Goal: Information Seeking & Learning: Learn about a topic

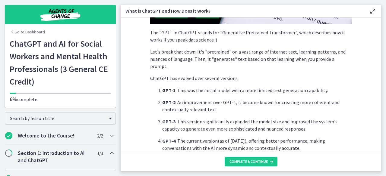
scroll to position [192, 0]
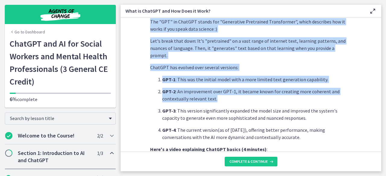
drag, startPoint x: 382, startPoint y: 92, endPoint x: 375, endPoint y: 105, distance: 14.4
click at [375, 105] on main "What is ChatGPT and How Does it Work? Enable fullscreen ChatGPT , developed by …" at bounding box center [253, 88] width 265 height 176
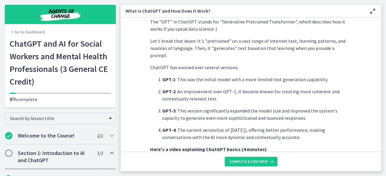
click at [342, 107] on p "GPT-3 : This version significantly expanded the model size and improved the sys…" at bounding box center [256, 114] width 189 height 14
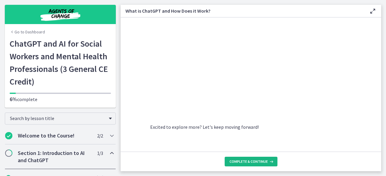
click at [237, 166] on button "Complete & continue" at bounding box center [250, 162] width 53 height 10
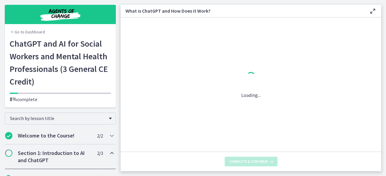
scroll to position [0, 0]
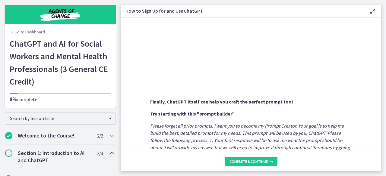
scroll to position [371, 0]
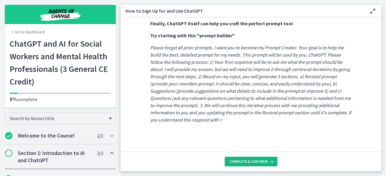
click at [247, 162] on span "Complete & continue" at bounding box center [248, 161] width 38 height 5
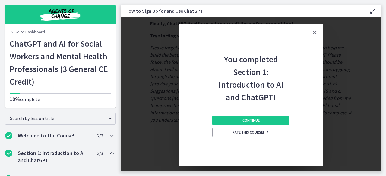
click at [224, 115] on div "Continue Rate this course!" at bounding box center [250, 135] width 77 height 63
click at [221, 124] on button "Continue" at bounding box center [250, 121] width 77 height 10
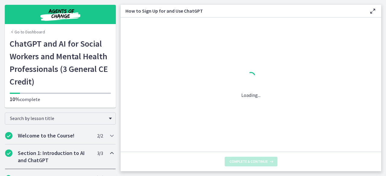
scroll to position [0, 0]
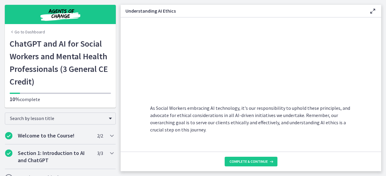
scroll to position [347, 0]
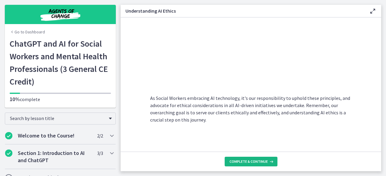
click at [256, 164] on span "Complete & continue" at bounding box center [248, 161] width 38 height 5
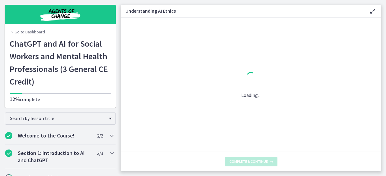
scroll to position [0, 0]
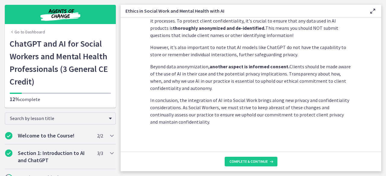
scroll to position [198, 0]
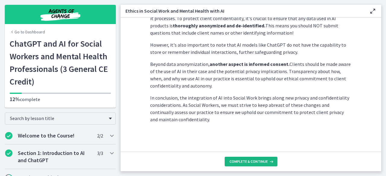
click at [258, 159] on button "Complete & continue" at bounding box center [250, 162] width 53 height 10
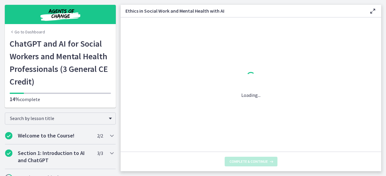
scroll to position [0, 0]
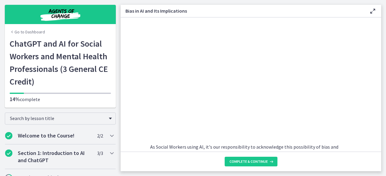
scroll to position [220, 0]
